Goal: Information Seeking & Learning: Learn about a topic

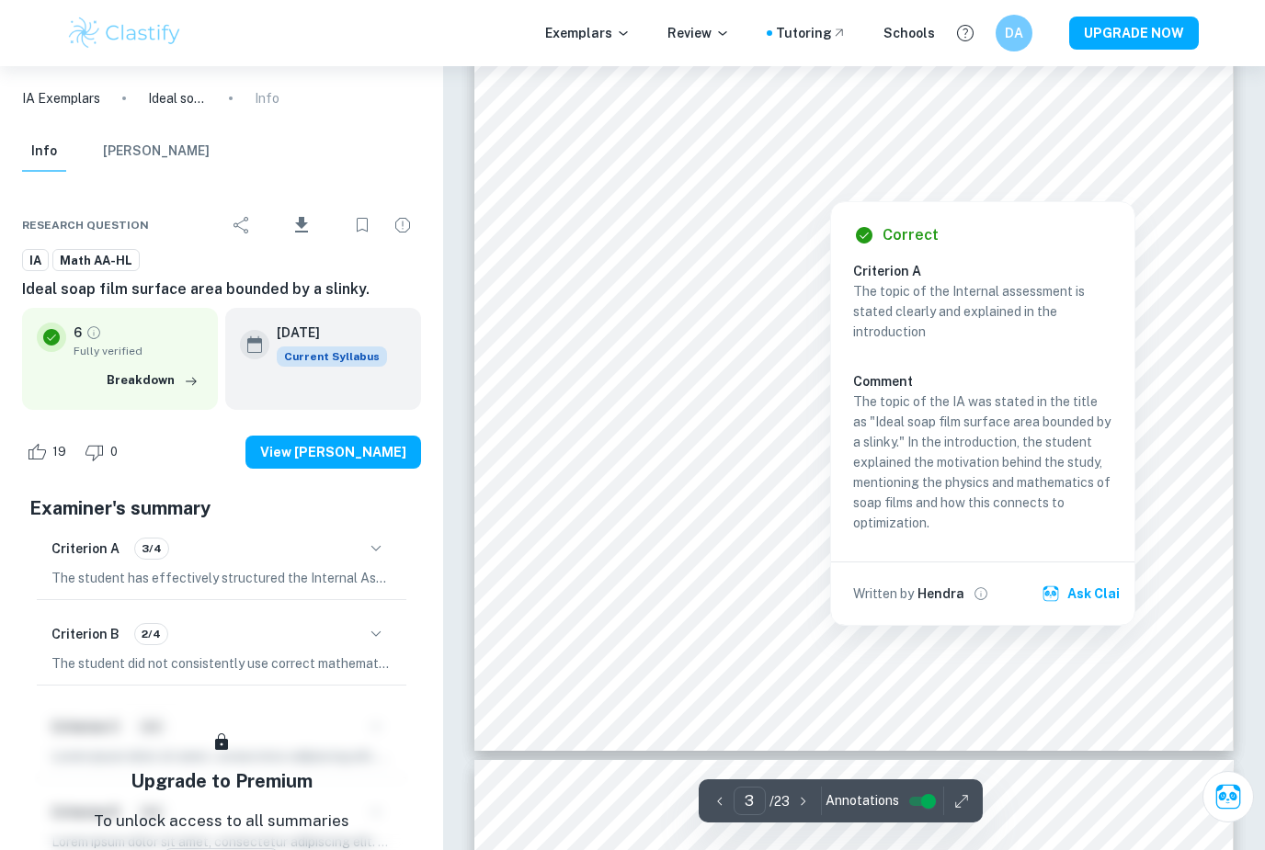
scroll to position [2817, 0]
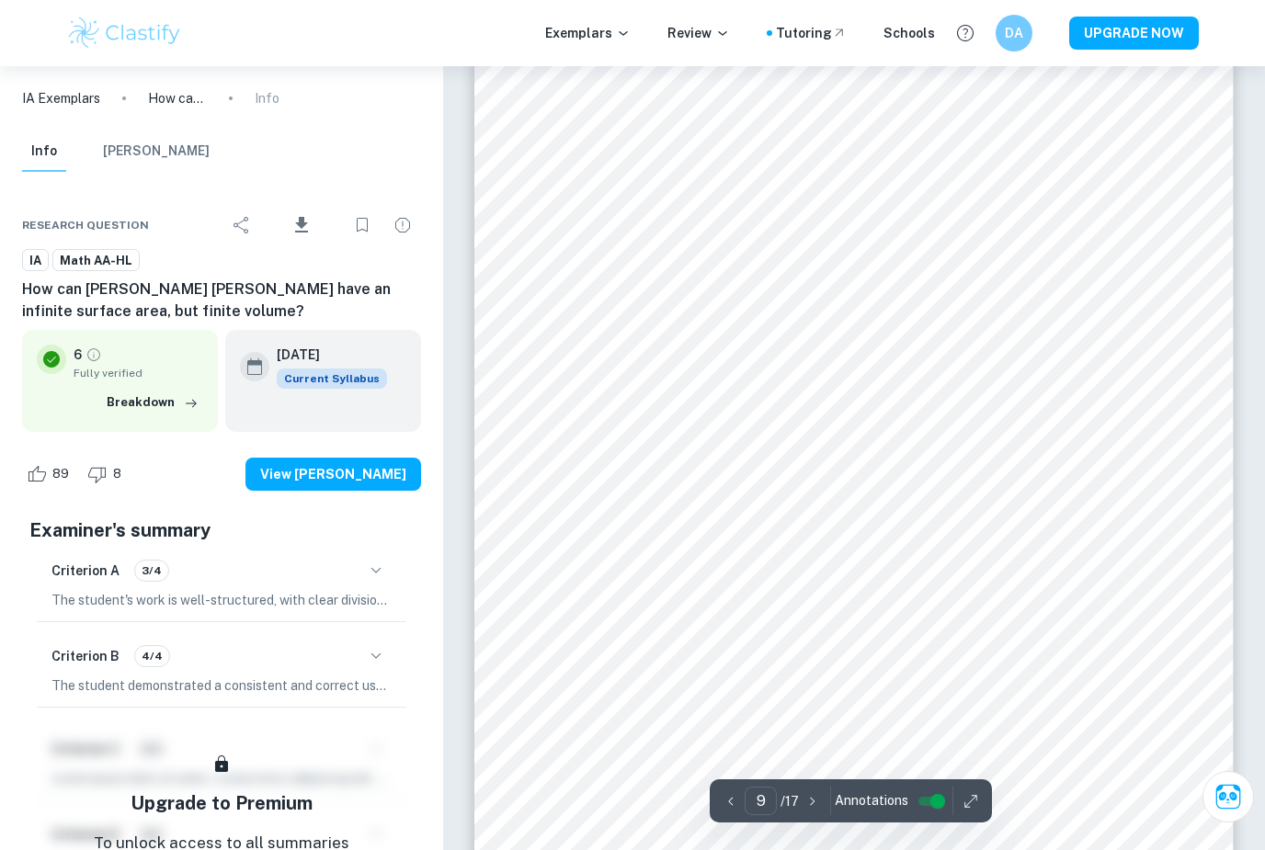
scroll to position [8457, 0]
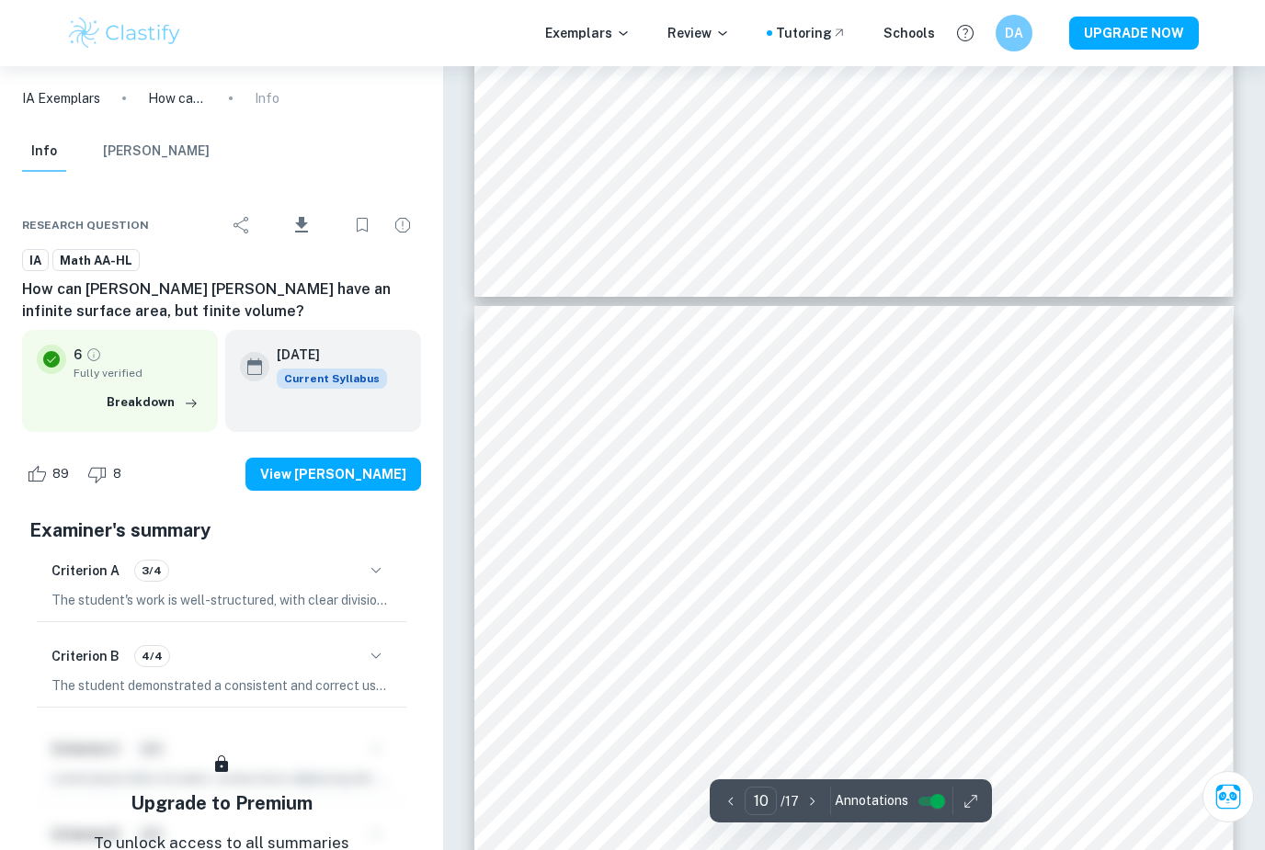
type input "9"
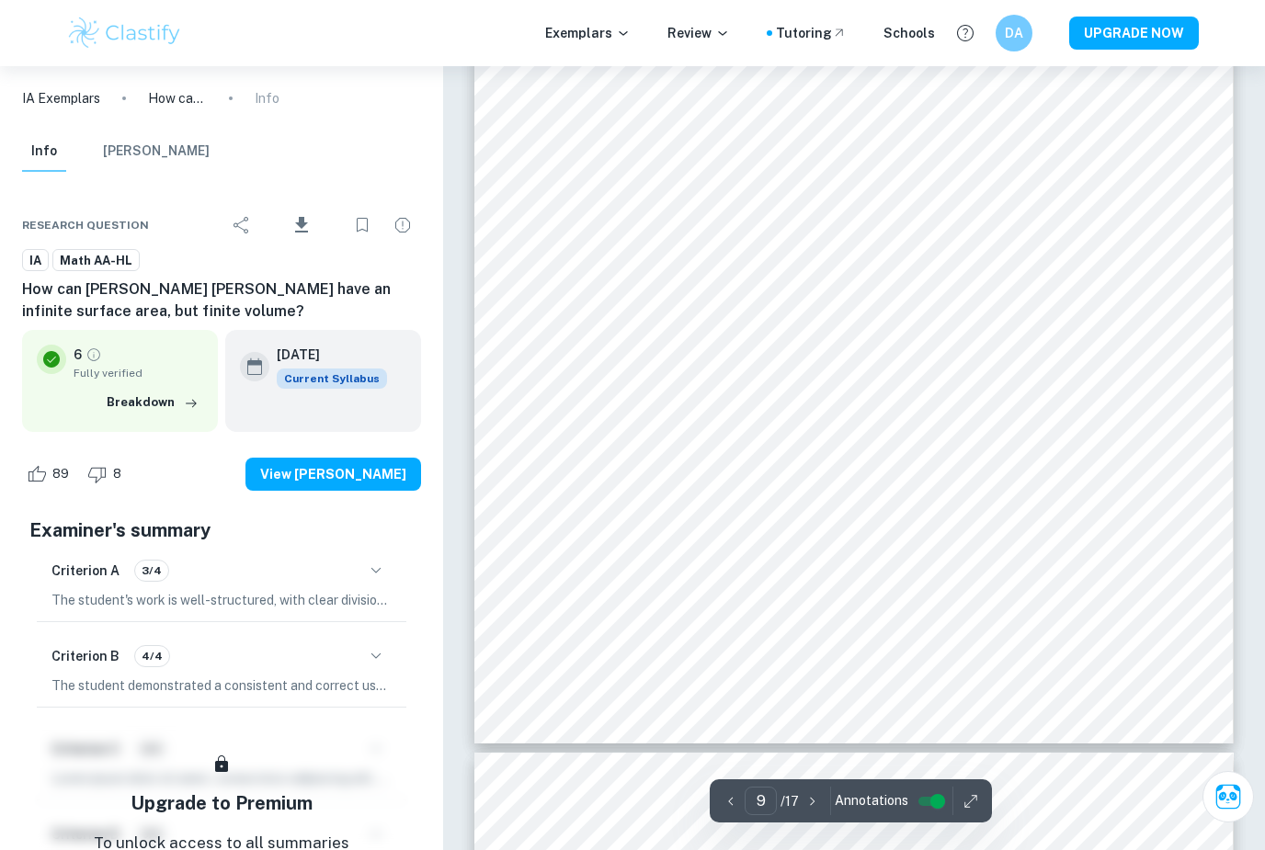
scroll to position [8533, 0]
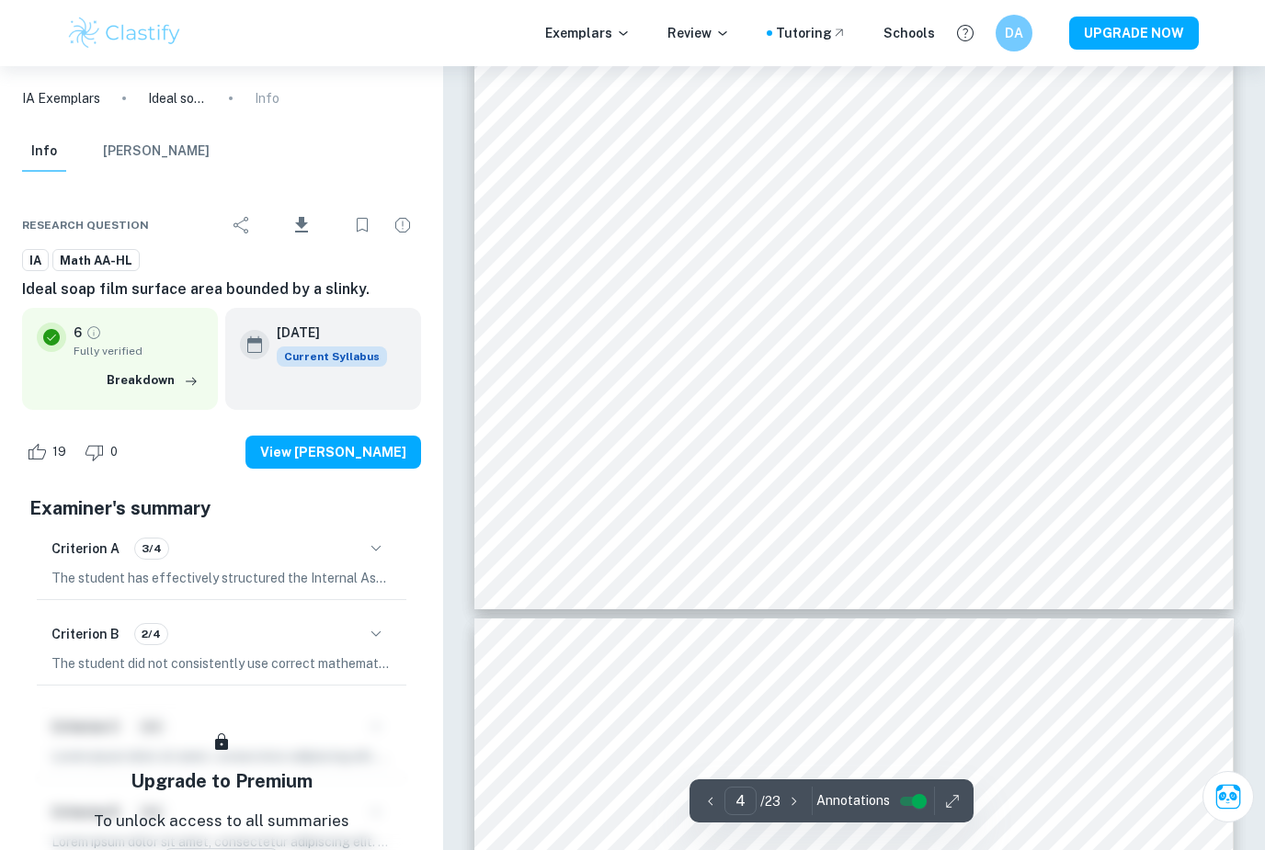
scroll to position [4040, 0]
type input "4"
